Goal: Check status: Check status

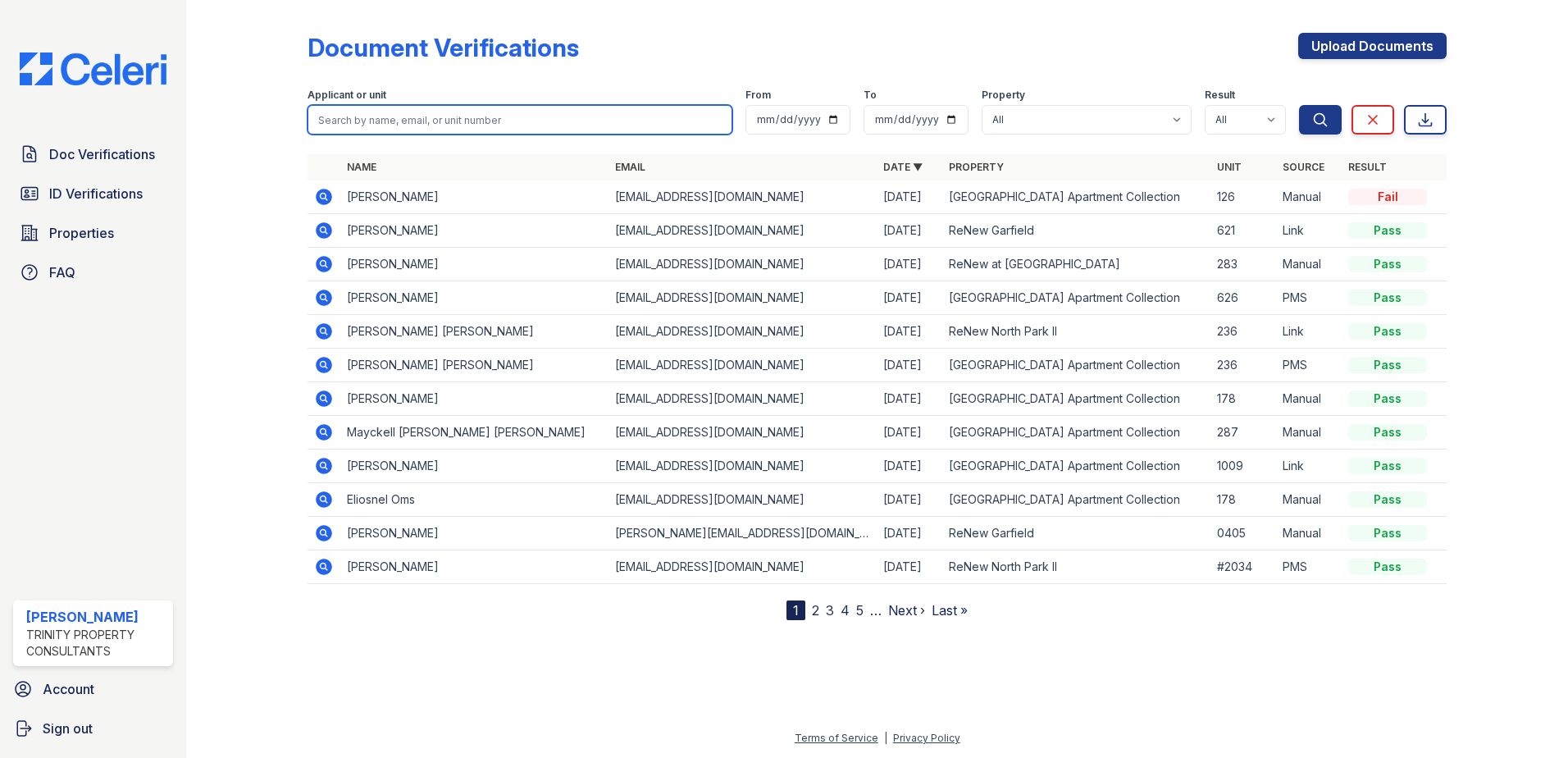
click at [390, 124] on input "search" at bounding box center [520, 120] width 424 height 30
type input "r"
type input "soto"
click at [1299, 105] on button "Search" at bounding box center [1320, 120] width 43 height 30
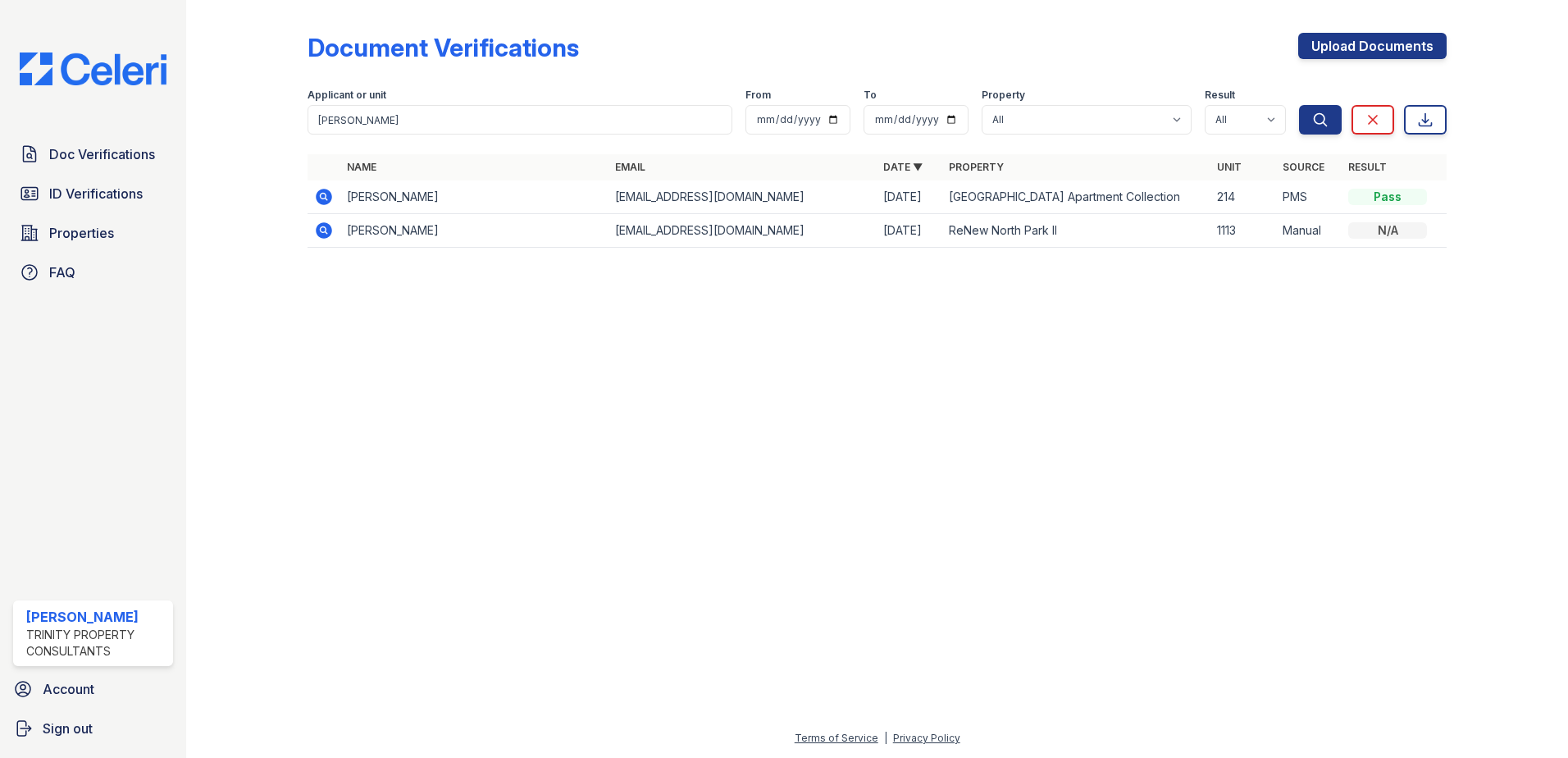
click at [328, 196] on icon at bounding box center [324, 197] width 17 height 17
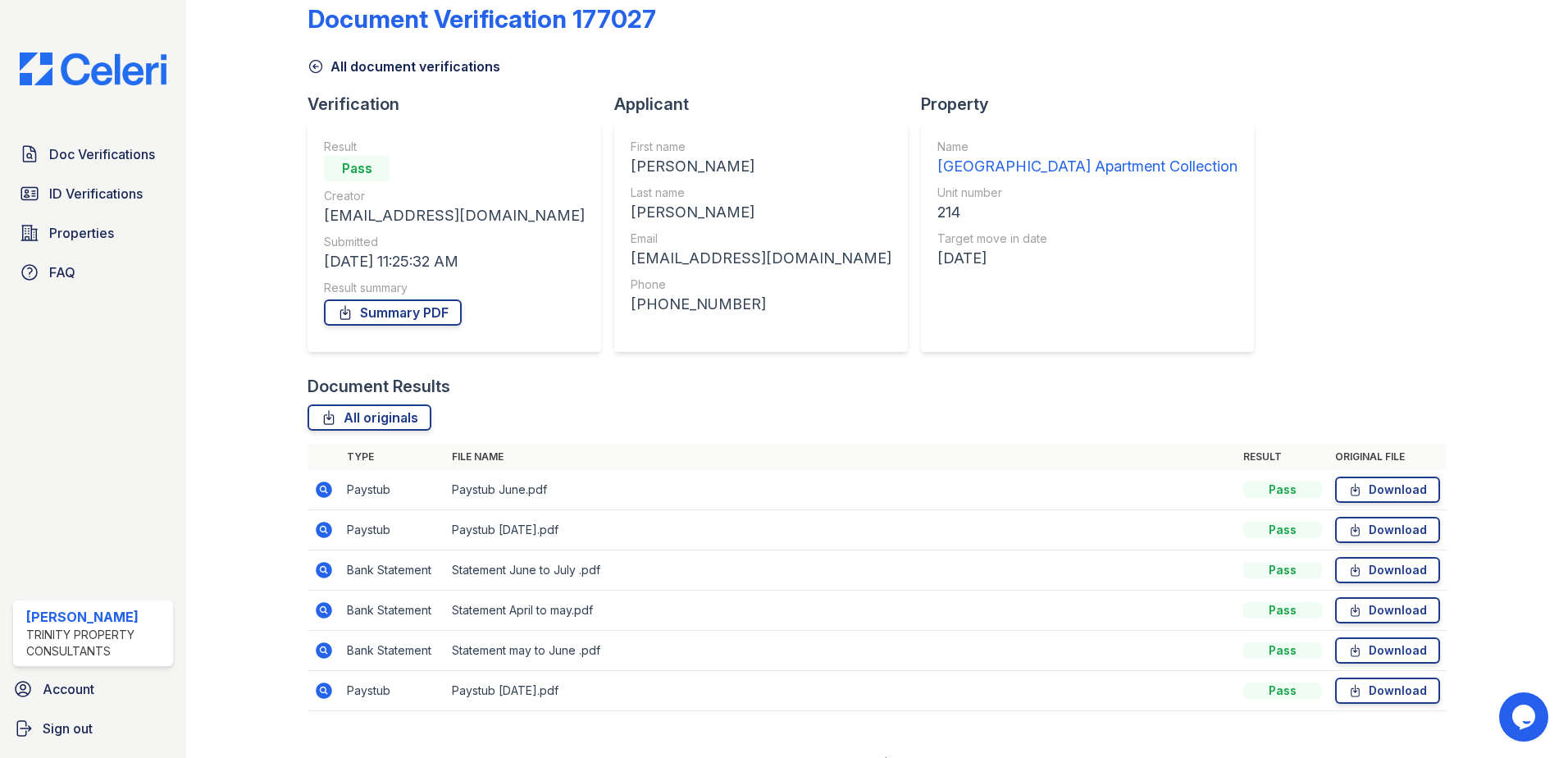
scroll to position [54, 0]
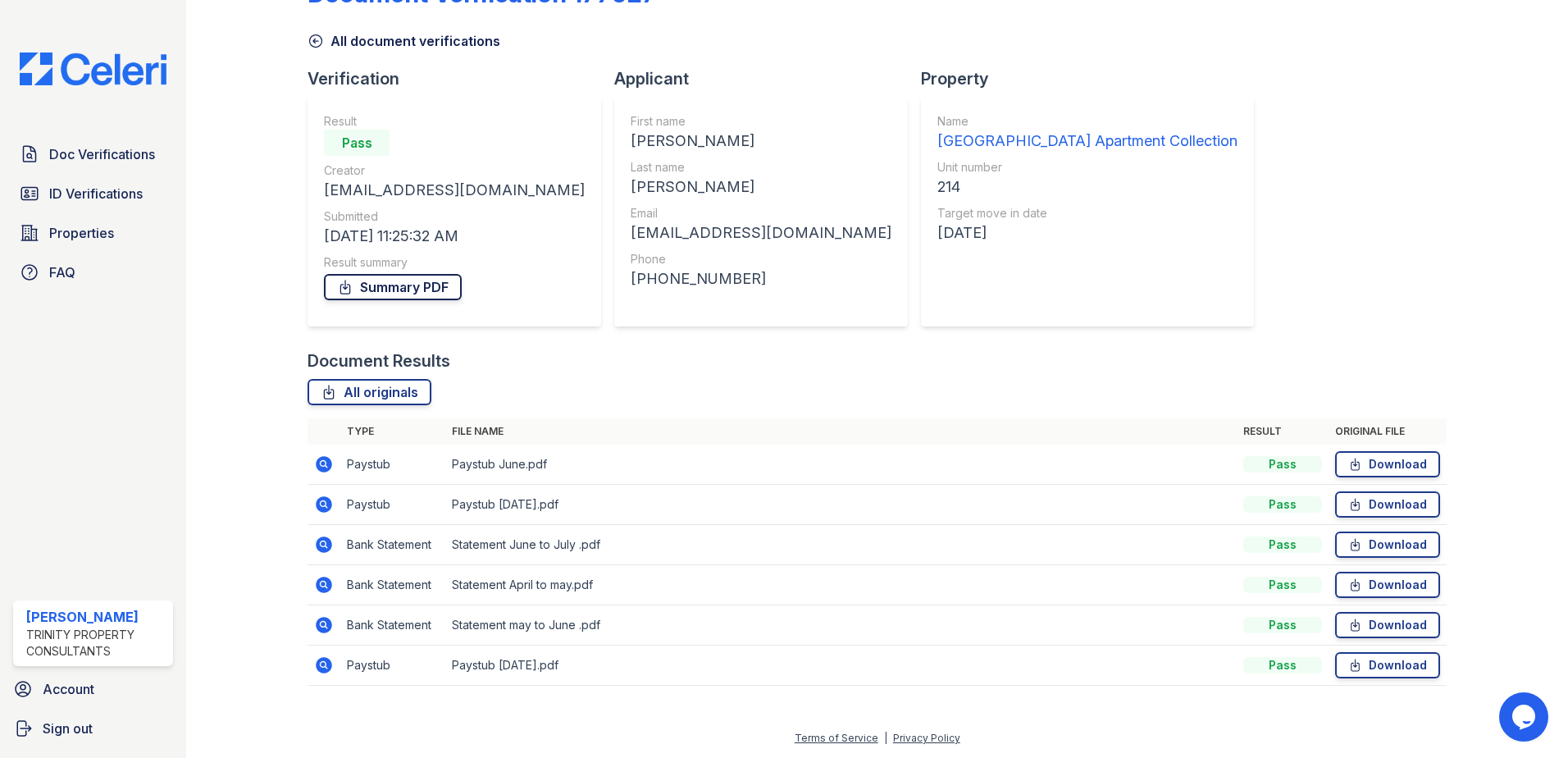
click at [400, 292] on link "Summary PDF" at bounding box center [392, 287] width 138 height 26
click at [95, 198] on span "ID Verifications" at bounding box center [96, 193] width 94 height 19
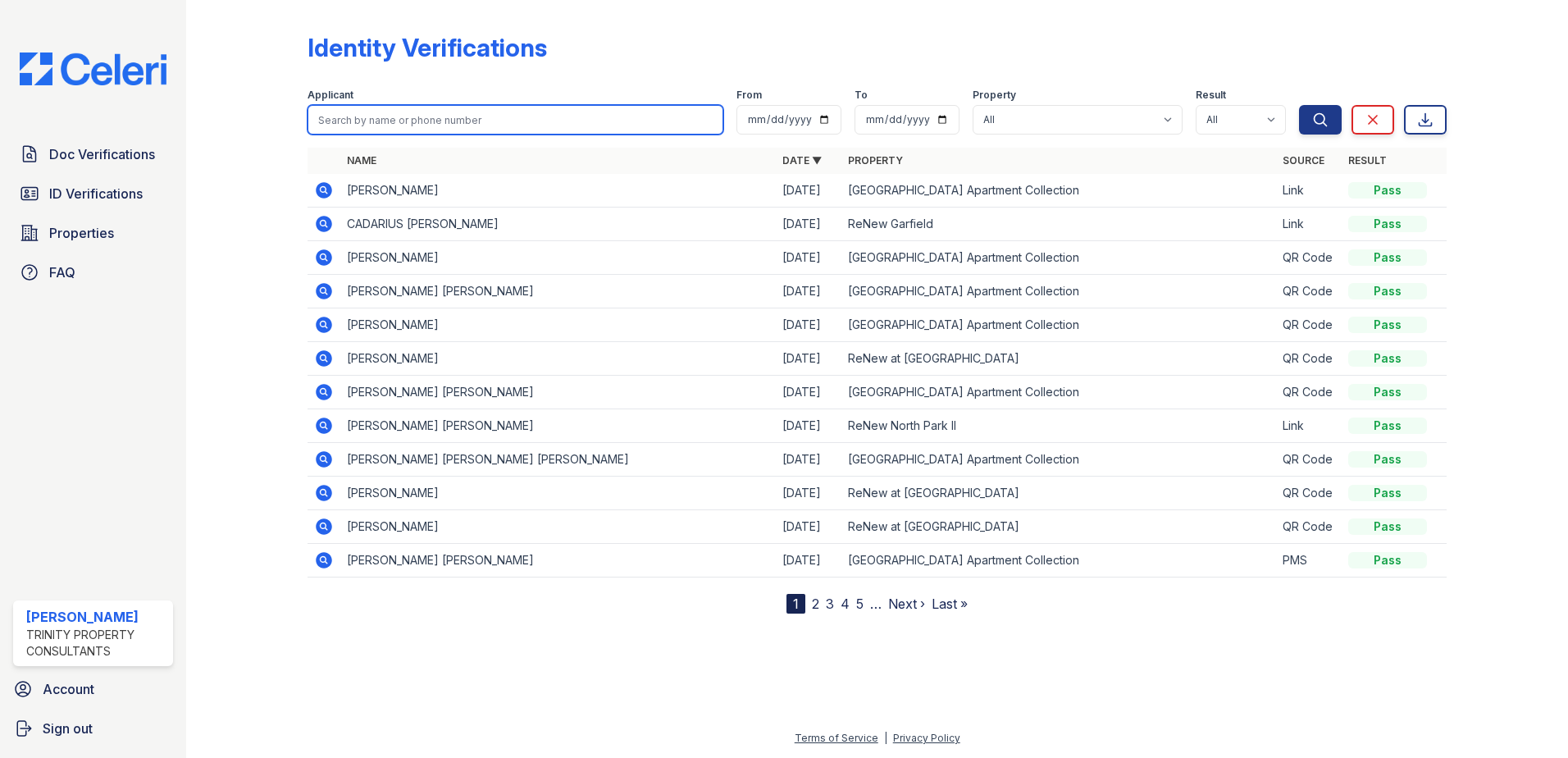
click at [405, 128] on input "search" at bounding box center [516, 120] width 416 height 30
type input "[PERSON_NAME]"
click at [1299, 105] on button "Search" at bounding box center [1320, 120] width 43 height 30
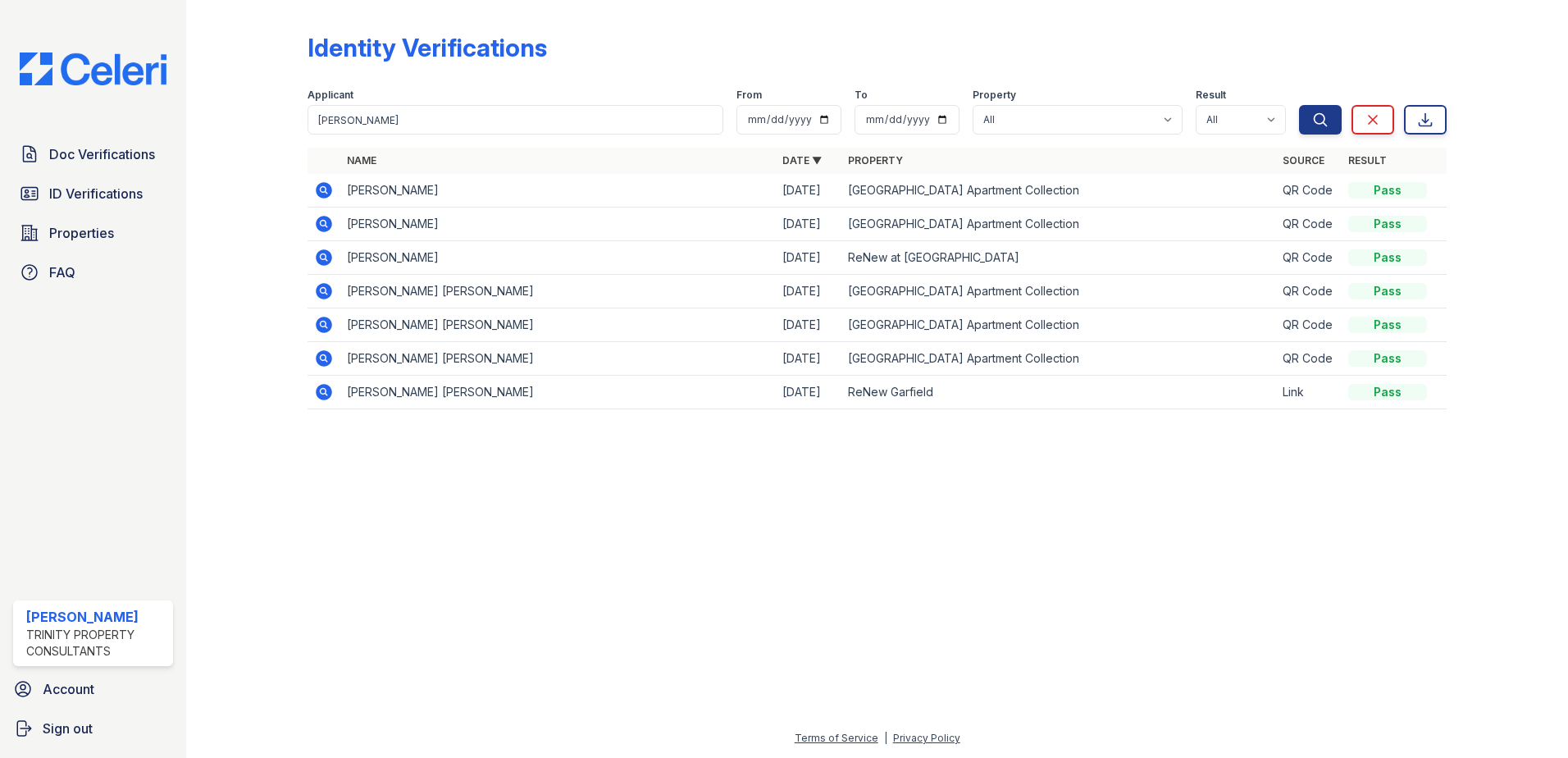
click at [320, 195] on icon at bounding box center [324, 190] width 17 height 17
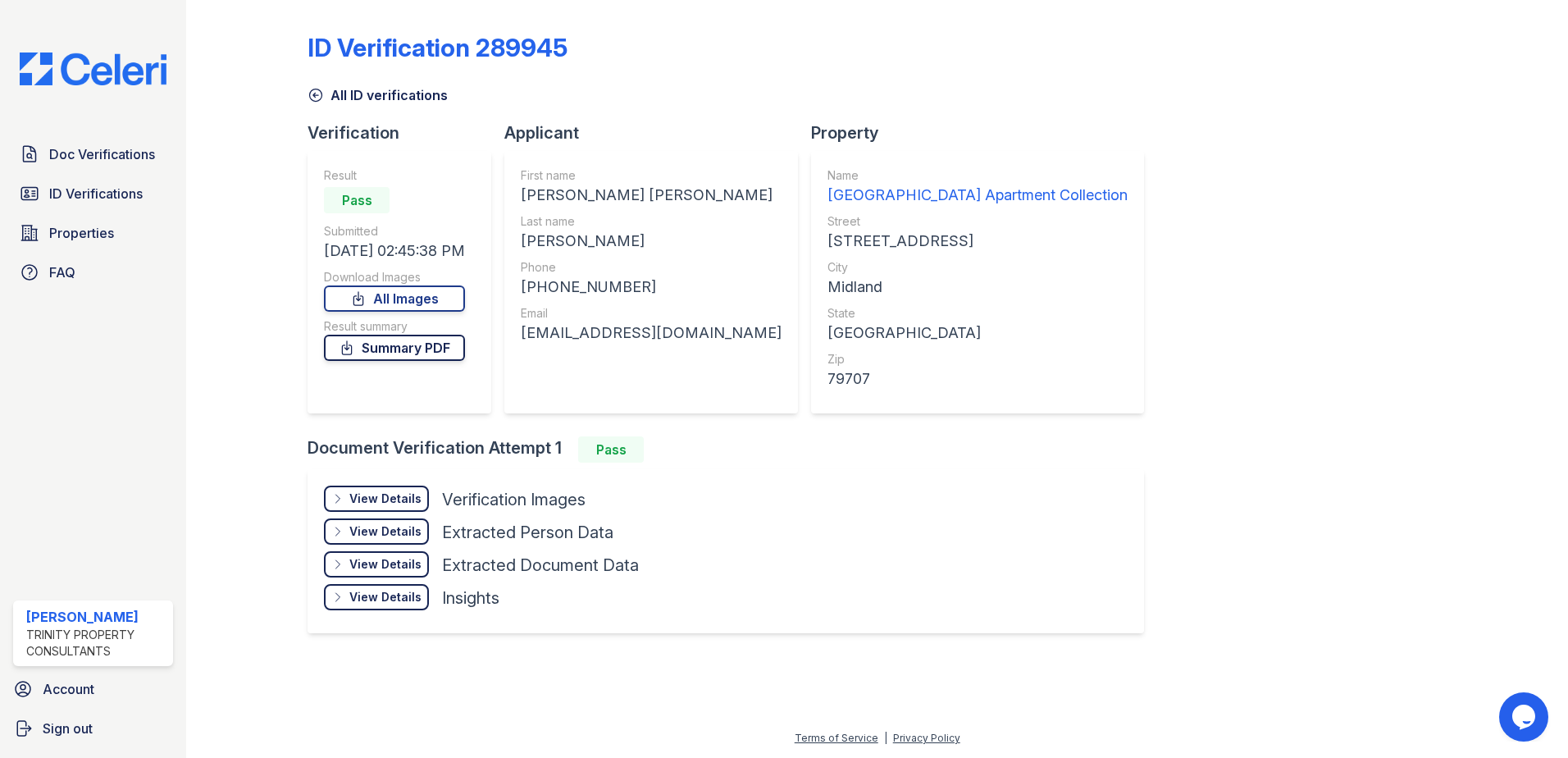
click at [412, 357] on link "Summary PDF" at bounding box center [394, 348] width 141 height 26
